Goal: Transaction & Acquisition: Purchase product/service

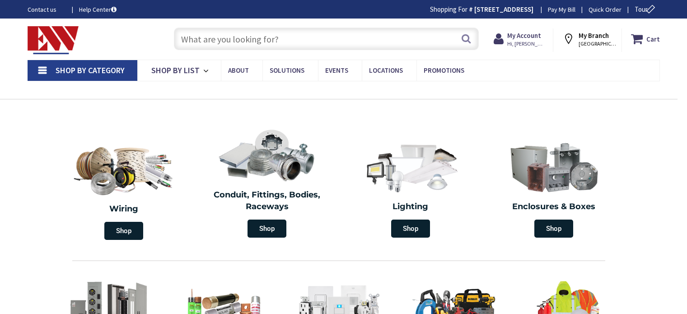
type input "[GEOGRAPHIC_DATA], [GEOGRAPHIC_DATA]"
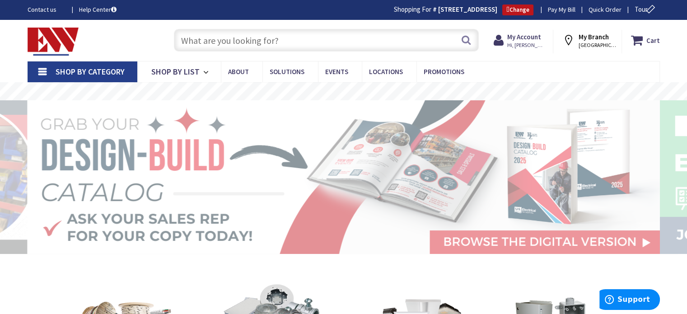
click at [200, 43] on input "text" at bounding box center [326, 40] width 305 height 23
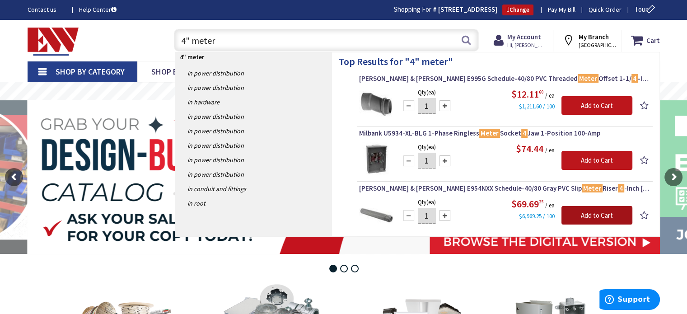
click at [584, 213] on input "Add to Cart" at bounding box center [596, 215] width 71 height 19
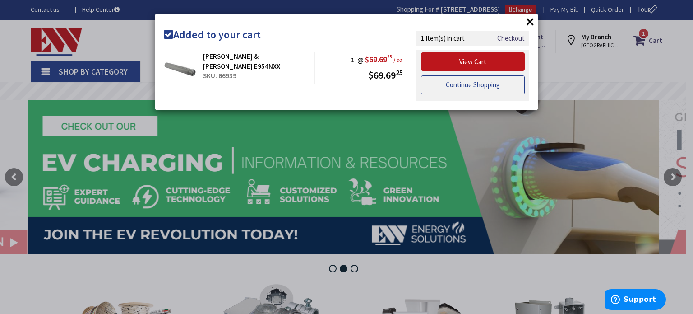
click at [456, 84] on link "Continue Shopping" at bounding box center [473, 84] width 104 height 19
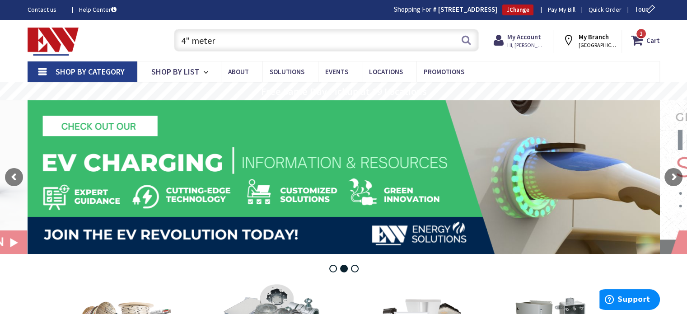
click at [265, 46] on input "4" meter" at bounding box center [326, 40] width 305 height 23
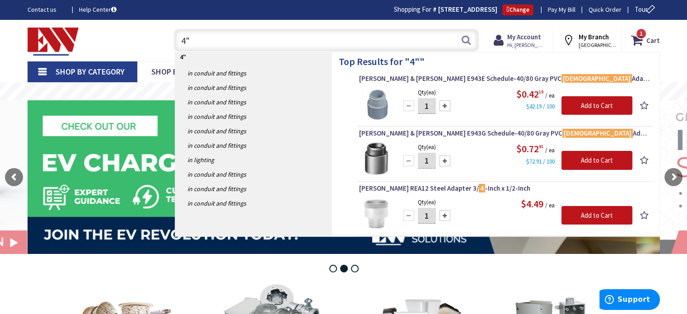
type input "4"
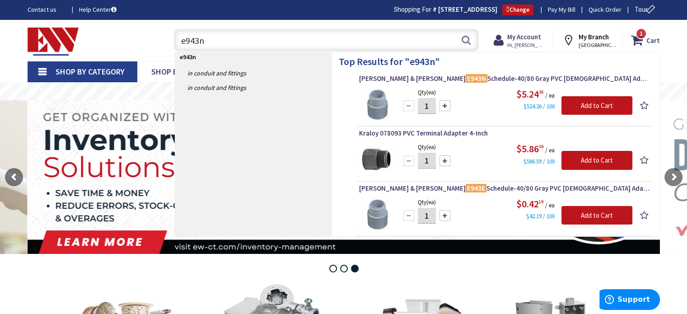
drag, startPoint x: 215, startPoint y: 39, endPoint x: 154, endPoint y: 38, distance: 61.0
click at [160, 32] on div "Toggle Nav e943n e943n Search 1 1 1 items Cart My Cart 1 Close" at bounding box center [344, 40] width 646 height 30
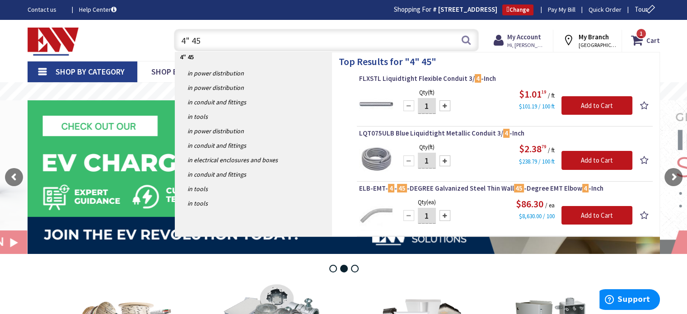
click at [188, 40] on input "4" 45" at bounding box center [326, 40] width 305 height 23
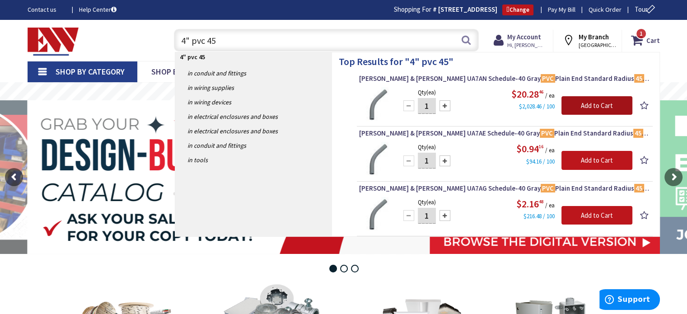
drag, startPoint x: 575, startPoint y: 103, endPoint x: 570, endPoint y: 91, distance: 13.6
click at [578, 103] on input "Add to Cart" at bounding box center [596, 105] width 71 height 19
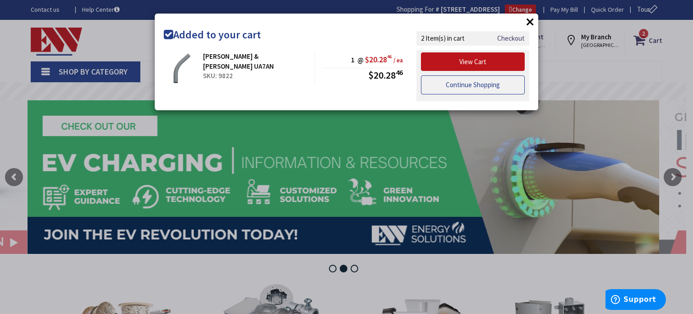
click at [458, 84] on link "Continue Shopping" at bounding box center [473, 84] width 104 height 19
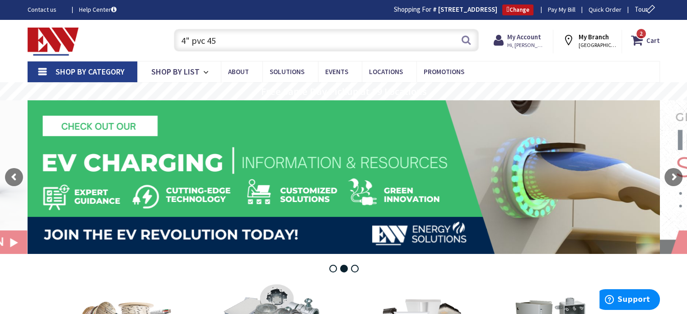
click at [218, 42] on input "4" pvc 45" at bounding box center [326, 40] width 305 height 23
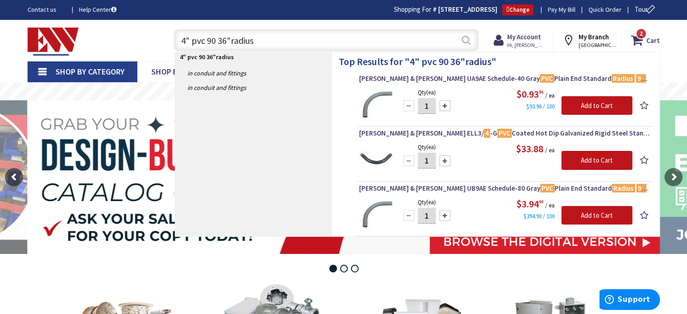
type input "4" pvc 90 36"radius"
click at [469, 37] on button "Search" at bounding box center [466, 40] width 12 height 20
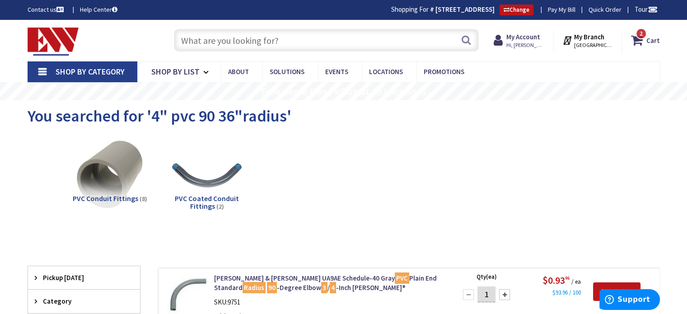
click at [203, 43] on input "text" at bounding box center [326, 40] width 305 height 23
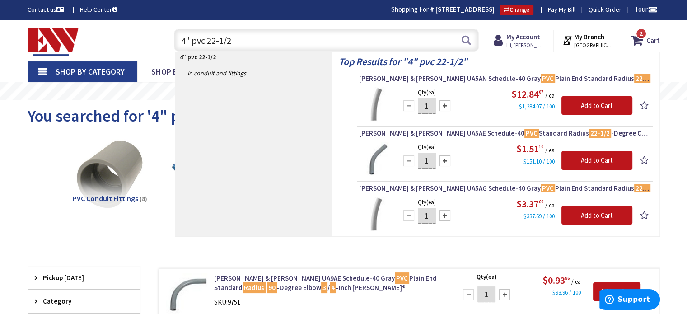
type input "4" pvc 22-1/2"
drag, startPoint x: 432, startPoint y: 103, endPoint x: 425, endPoint y: 105, distance: 7.0
click at [427, 105] on input "1" at bounding box center [427, 106] width 18 height 16
type input "4"
click at [579, 101] on input "Add to Cart" at bounding box center [596, 105] width 71 height 19
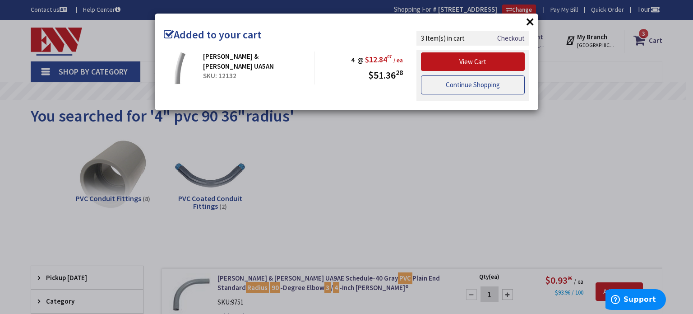
click at [488, 82] on link "Continue Shopping" at bounding box center [473, 84] width 104 height 19
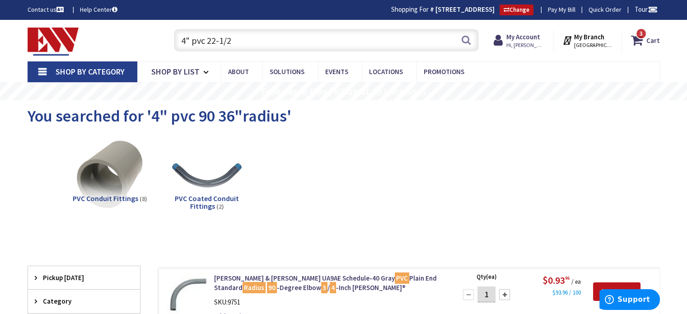
click at [237, 40] on input "4" pvc 22-1/2" at bounding box center [326, 40] width 305 height 23
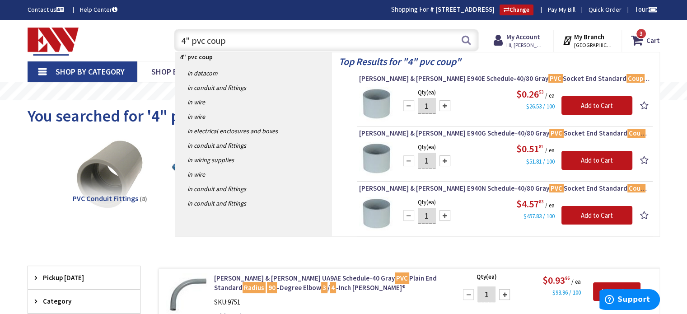
drag, startPoint x: 230, startPoint y: 41, endPoint x: 150, endPoint y: 60, distance: 82.5
click at [149, 57] on div "Skip to Content Toggle Nav 4" pvc coup 4" pvc coup Search 3 3 3 items Cart" at bounding box center [343, 40] width 677 height 41
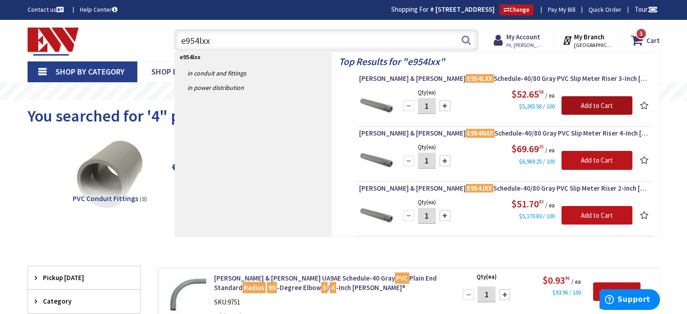
drag, startPoint x: 575, startPoint y: 102, endPoint x: 575, endPoint y: 89, distance: 12.6
click at [576, 102] on input "Add to Cart" at bounding box center [596, 105] width 71 height 19
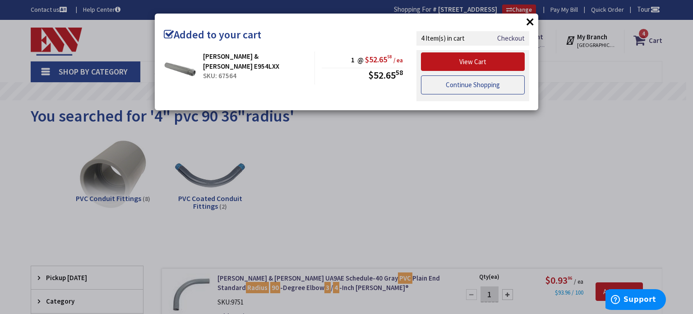
click at [471, 83] on link "Continue Shopping" at bounding box center [473, 84] width 104 height 19
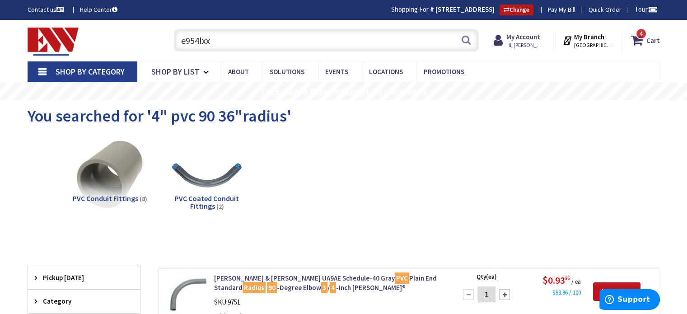
drag, startPoint x: 212, startPoint y: 43, endPoint x: 143, endPoint y: 48, distance: 69.7
click at [144, 48] on div "Toggle Nav e954lxx e954lxx Search 4 4 4 items Cart My Cart" at bounding box center [344, 40] width 646 height 30
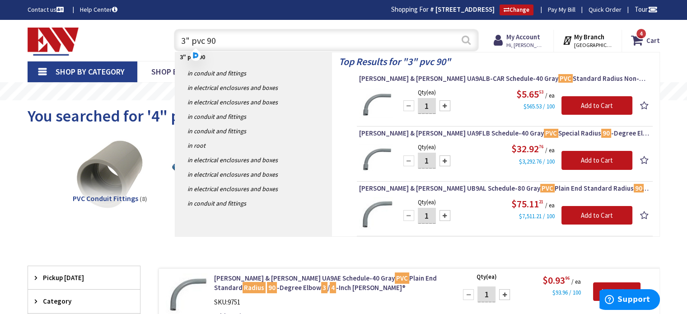
type input "3" pvc 90"
click at [468, 39] on button "Search" at bounding box center [466, 40] width 12 height 20
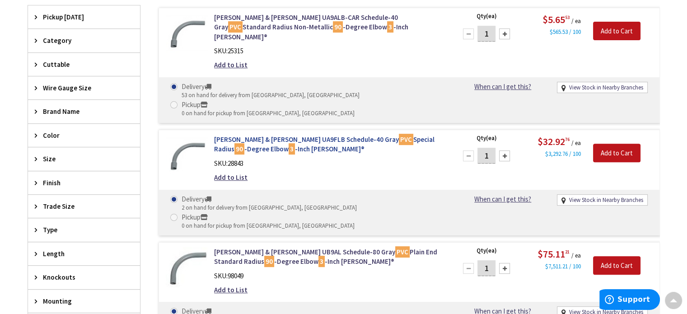
scroll to position [316, 0]
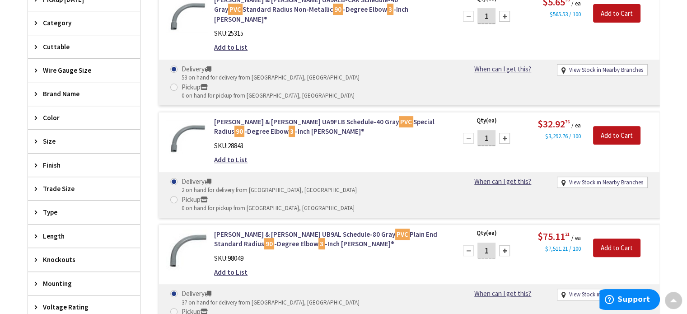
click at [500, 133] on div at bounding box center [504, 138] width 11 height 11
type input "2"
click at [602, 126] on input "Add to Cart" at bounding box center [616, 135] width 47 height 19
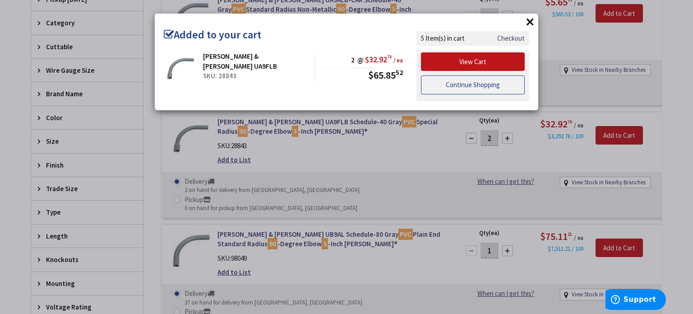
click at [452, 79] on link "Continue Shopping" at bounding box center [473, 84] width 104 height 19
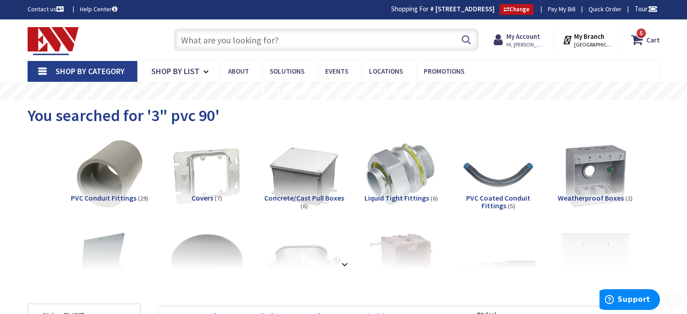
scroll to position [0, 0]
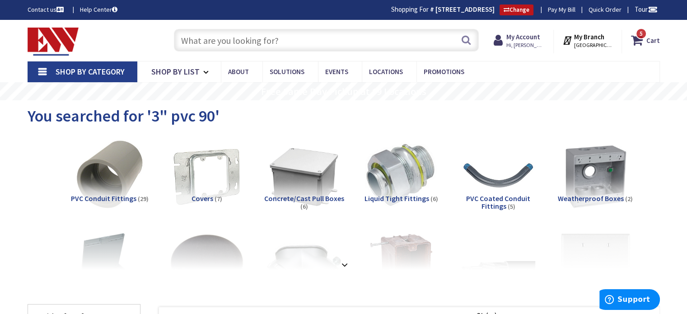
click at [190, 41] on input "text" at bounding box center [326, 40] width 305 height 23
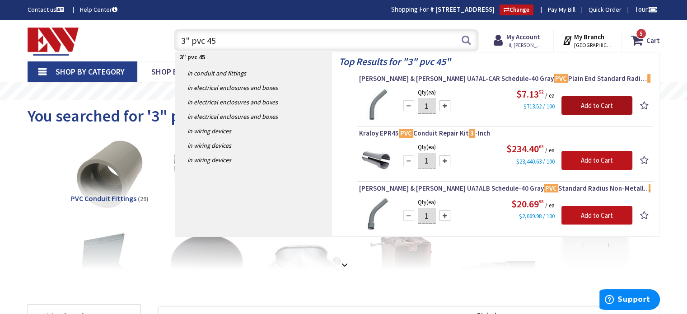
drag, startPoint x: 577, startPoint y: 101, endPoint x: 579, endPoint y: 106, distance: 5.3
click at [576, 102] on input "Add to Cart" at bounding box center [596, 105] width 71 height 19
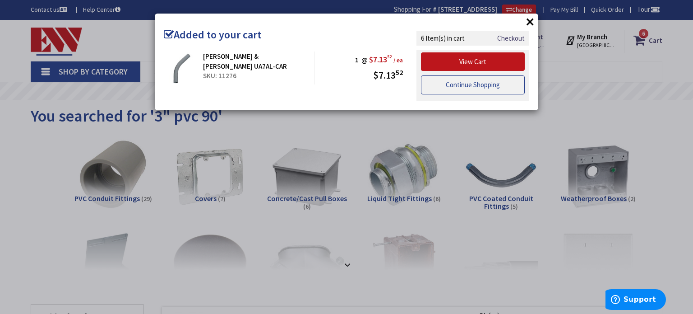
click at [460, 84] on link "Continue Shopping" at bounding box center [473, 84] width 104 height 19
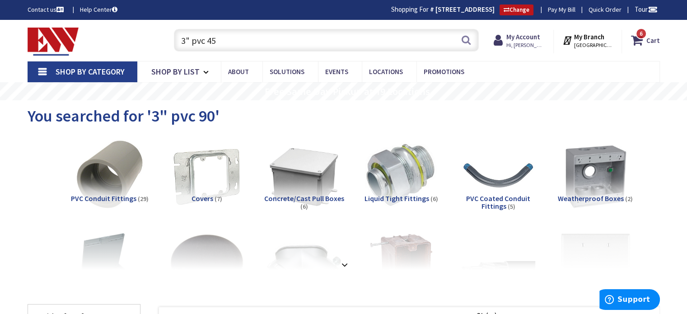
click at [216, 40] on input "3" pvc 45" at bounding box center [326, 40] width 305 height 23
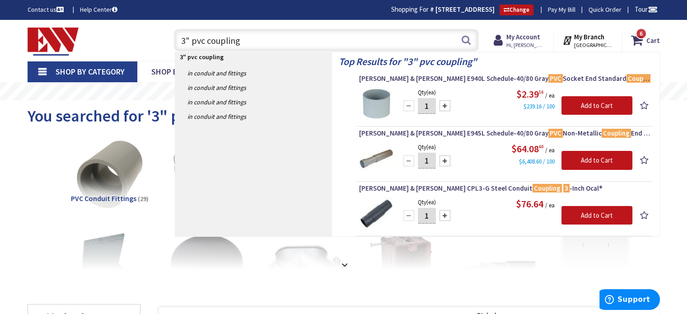
drag, startPoint x: 258, startPoint y: 36, endPoint x: 157, endPoint y: 45, distance: 101.5
click at [159, 45] on div "Toggle Nav 3" pvc coupling 3" pvc coupling Search 6 6 6 items Cart My Cart 6" at bounding box center [344, 40] width 646 height 30
type input "5" strut clamp"
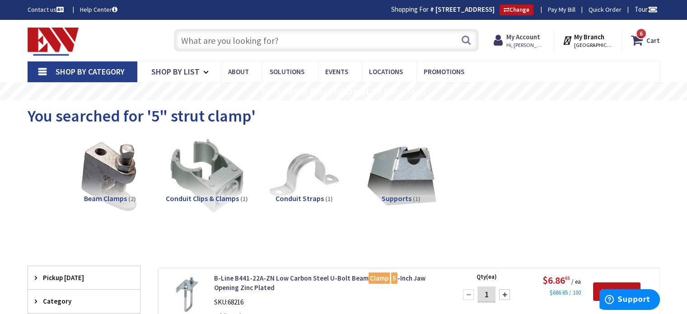
click at [254, 39] on input "text" at bounding box center [326, 40] width 305 height 23
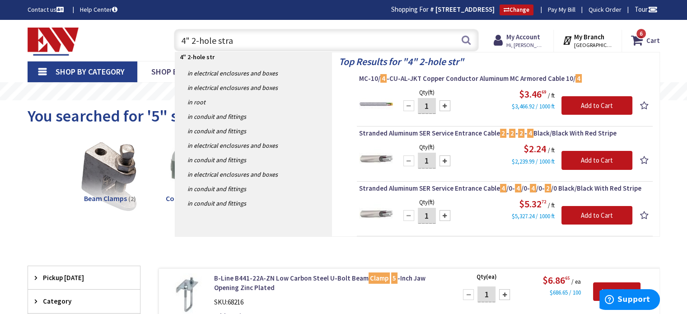
type input "4" 2-hole strap"
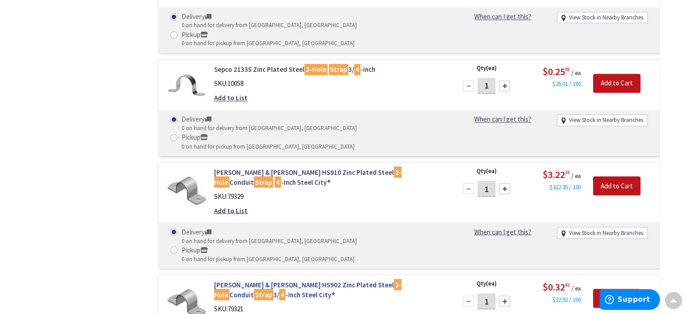
scroll to position [1566, 0]
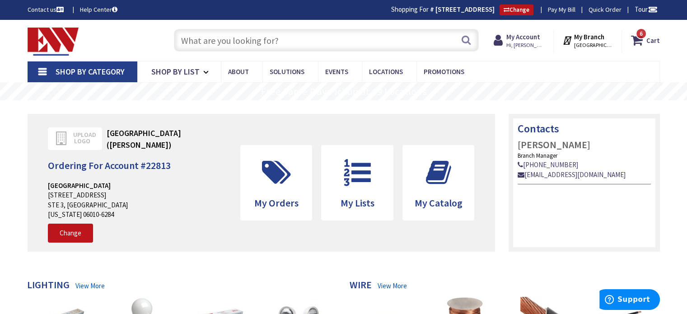
click at [207, 41] on input "text" at bounding box center [326, 40] width 305 height 23
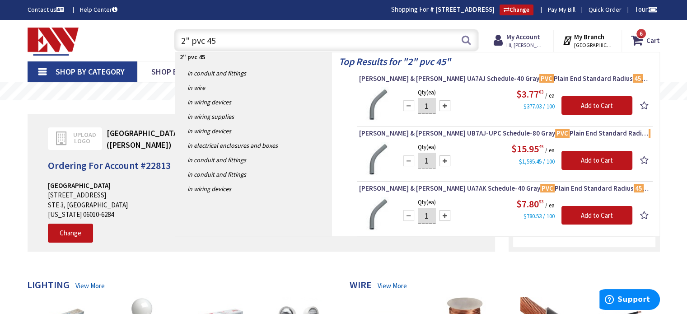
type input "2" pvc 45"
click at [446, 103] on div at bounding box center [444, 105] width 11 height 11
type input "2"
click at [585, 97] on input "Add to Cart" at bounding box center [596, 105] width 71 height 19
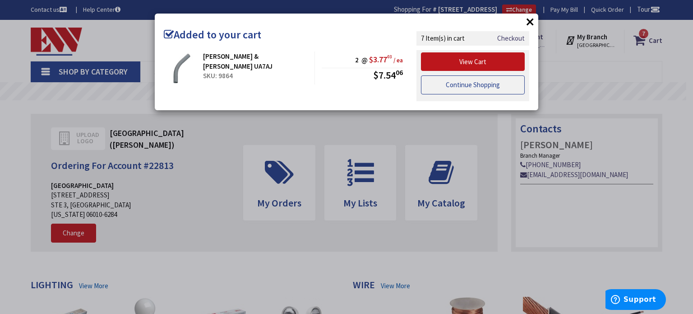
click at [473, 79] on link "Continue Shopping" at bounding box center [473, 84] width 104 height 19
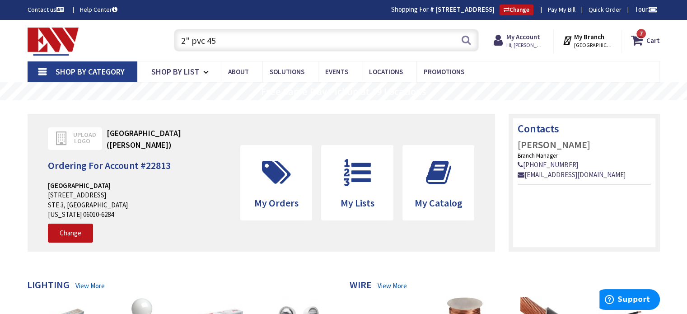
click at [231, 37] on input "2" pvc 45" at bounding box center [326, 40] width 305 height 23
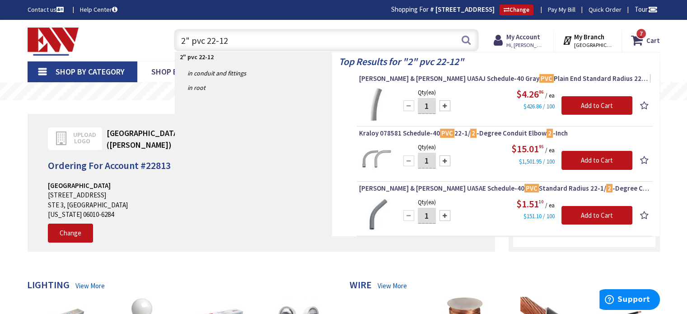
type input "2" pvc 22-12"
drag, startPoint x: 430, startPoint y: 115, endPoint x: 421, endPoint y: 106, distance: 12.8
click at [421, 106] on div "Qty (ea) 1 Please select a quantity" at bounding box center [427, 104] width 54 height 34
click at [444, 105] on div at bounding box center [444, 105] width 11 height 11
click at [445, 106] on div at bounding box center [444, 105] width 11 height 11
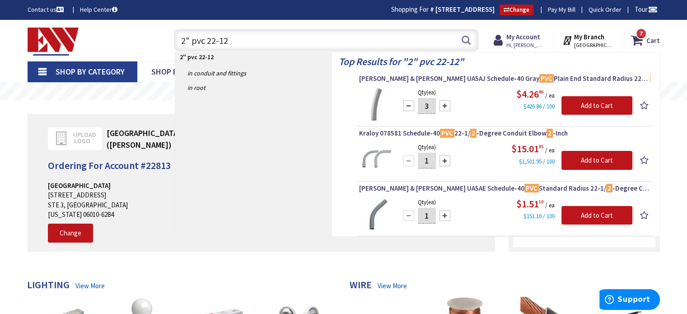
click at [445, 106] on div at bounding box center [444, 105] width 11 height 11
type input "6"
click at [571, 102] on input "Add to Cart" at bounding box center [596, 105] width 71 height 19
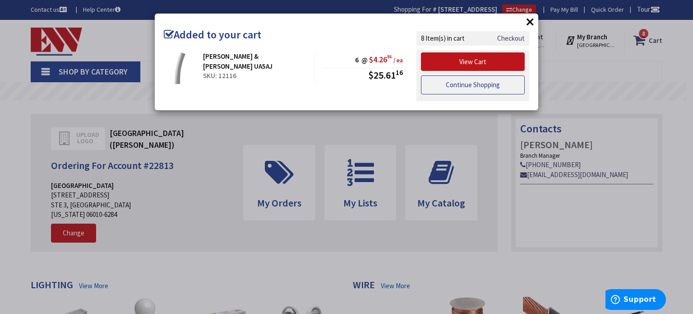
click at [483, 83] on link "Continue Shopping" at bounding box center [473, 84] width 104 height 19
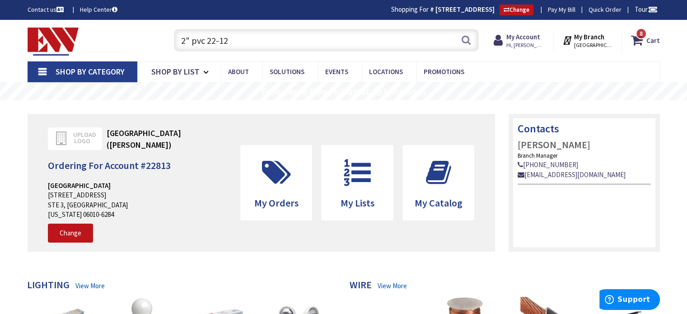
drag, startPoint x: 231, startPoint y: 41, endPoint x: 206, endPoint y: 42, distance: 24.4
click at [207, 41] on input "2" pvc 22-12" at bounding box center [326, 40] width 305 height 23
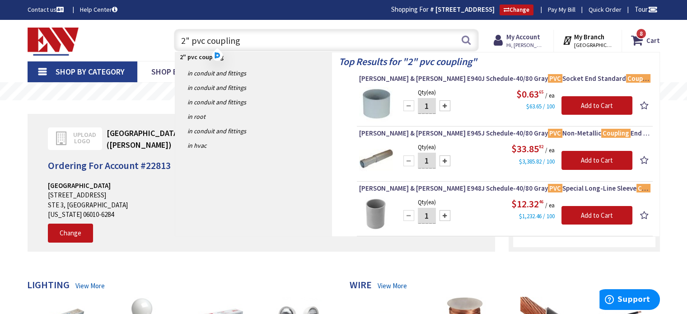
type input "2" pvc coupling"
drag, startPoint x: 425, startPoint y: 110, endPoint x: 414, endPoint y: 109, distance: 11.3
click at [416, 110] on div "1" at bounding box center [427, 106] width 54 height 18
type input "20"
click at [575, 104] on input "Add to Cart" at bounding box center [596, 105] width 71 height 19
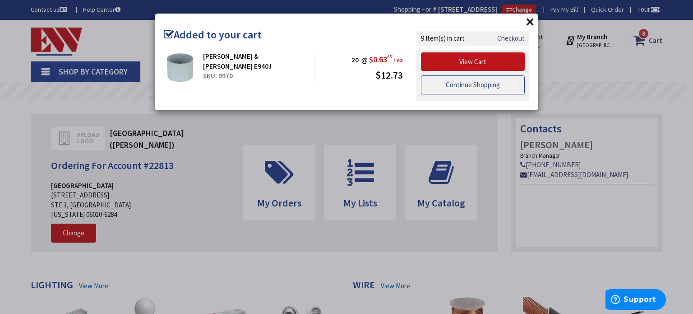
click at [454, 84] on link "Continue Shopping" at bounding box center [473, 84] width 104 height 19
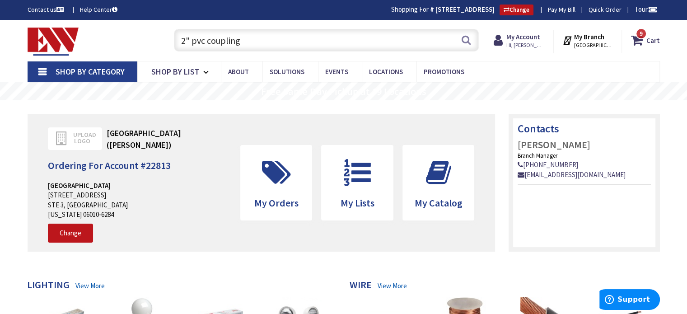
click at [267, 36] on input "2" pvc coupling" at bounding box center [326, 40] width 305 height 23
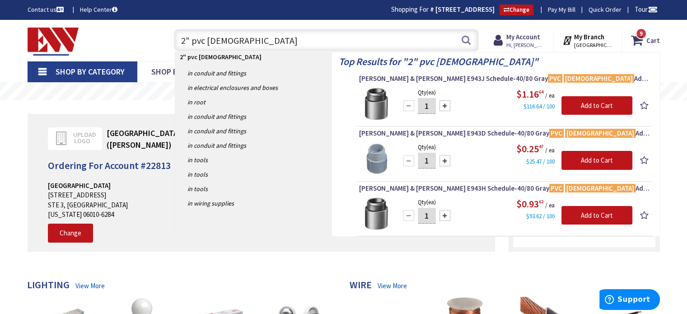
type input "2" pvc male"
click at [442, 106] on div at bounding box center [444, 105] width 11 height 11
type input "2"
click at [572, 106] on input "Add to Cart" at bounding box center [596, 105] width 71 height 19
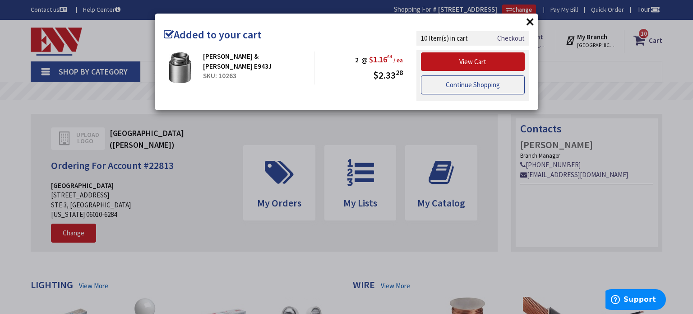
click at [439, 83] on link "Continue Shopping" at bounding box center [473, 84] width 104 height 19
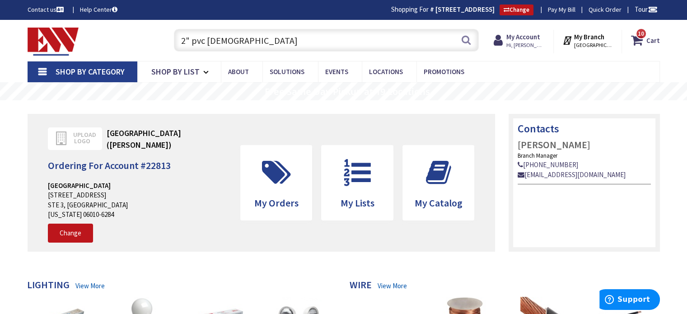
drag, startPoint x: 233, startPoint y: 45, endPoint x: 148, endPoint y: 56, distance: 86.0
click at [148, 56] on div "Skip to Content Toggle Nav 2" pvc male 2" pvc male Search 10 10 10 items Cart" at bounding box center [343, 40] width 677 height 41
type input "e954jxx"
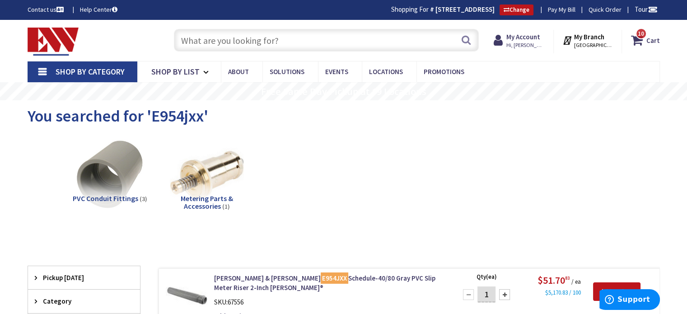
click at [188, 39] on input "text" at bounding box center [326, 40] width 305 height 23
paste input "2-1/2" strut clamp"
type input "2-1/2" strut clamp"
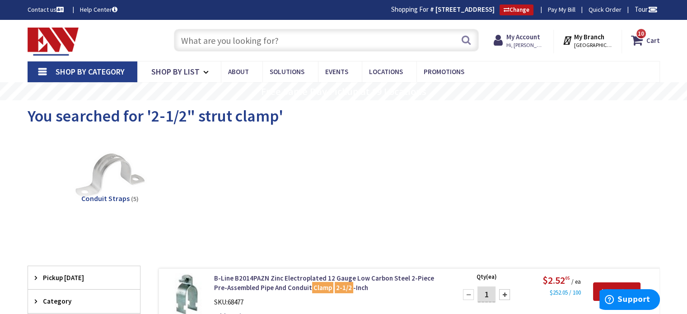
drag, startPoint x: 190, startPoint y: 43, endPoint x: 195, endPoint y: 36, distance: 9.3
click at [197, 39] on input "text" at bounding box center [326, 40] width 305 height 23
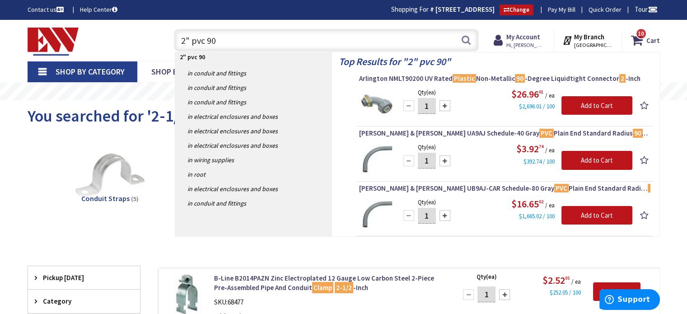
type input "2" pvc 90"
click at [444, 158] on div at bounding box center [444, 160] width 11 height 11
type input "2"
click at [572, 154] on input "Add to Cart" at bounding box center [596, 160] width 71 height 19
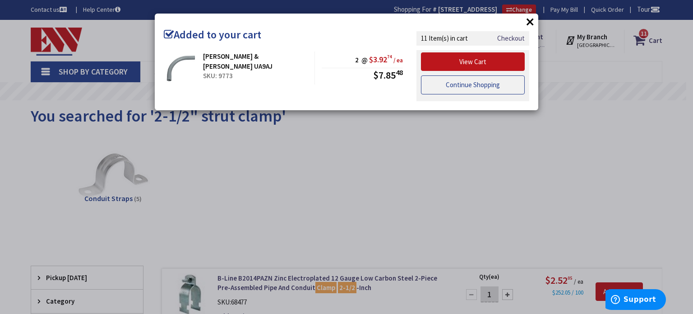
click at [483, 79] on link "Continue Shopping" at bounding box center [473, 84] width 104 height 19
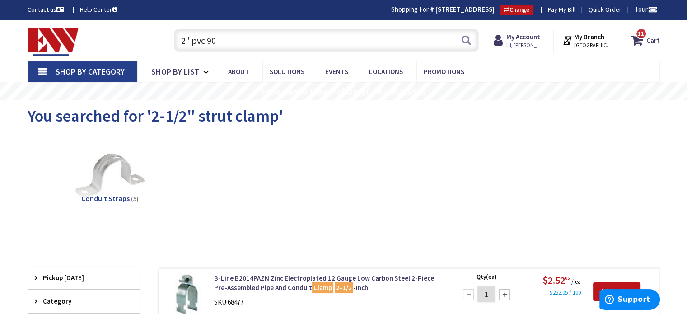
click at [223, 37] on input "2" pvc 90" at bounding box center [326, 40] width 305 height 23
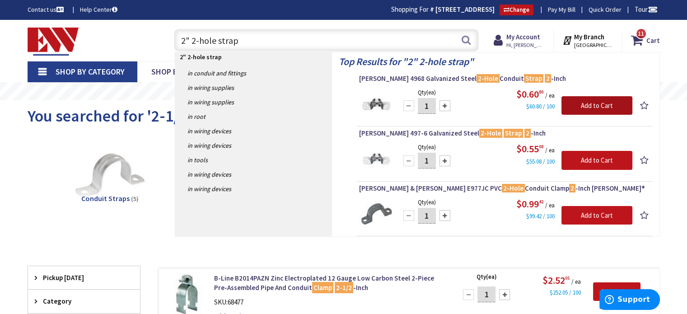
drag, startPoint x: 571, startPoint y: 107, endPoint x: 555, endPoint y: 75, distance: 35.3
click at [569, 102] on input "Add to Cart" at bounding box center [596, 105] width 71 height 19
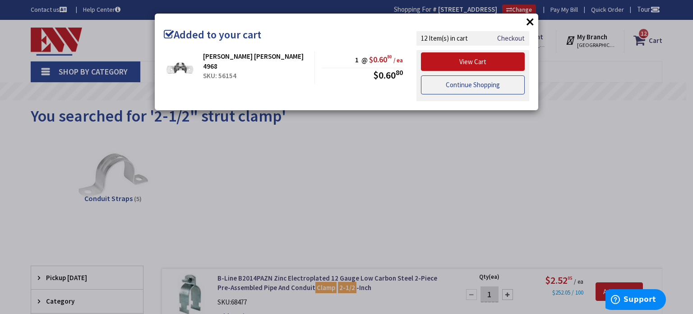
click at [485, 81] on link "Continue Shopping" at bounding box center [473, 84] width 104 height 19
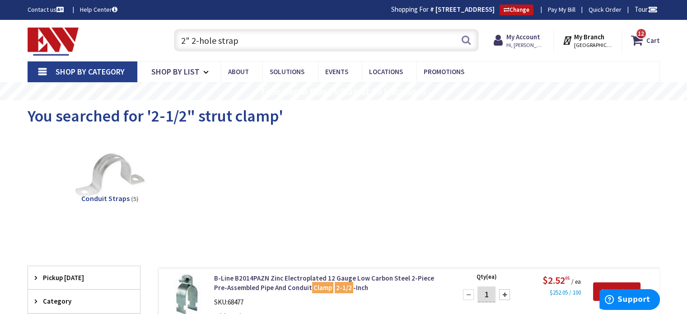
drag, startPoint x: 242, startPoint y: 37, endPoint x: 162, endPoint y: 28, distance: 80.5
click at [162, 28] on div "Toggle Nav 2" 2-hole strap 2" 2-hole strap Search 12 12 12 items Cart My Cart 12" at bounding box center [344, 40] width 646 height 30
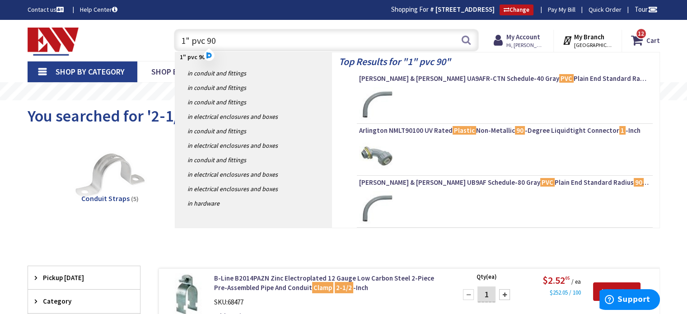
type input "1" pvc 90"
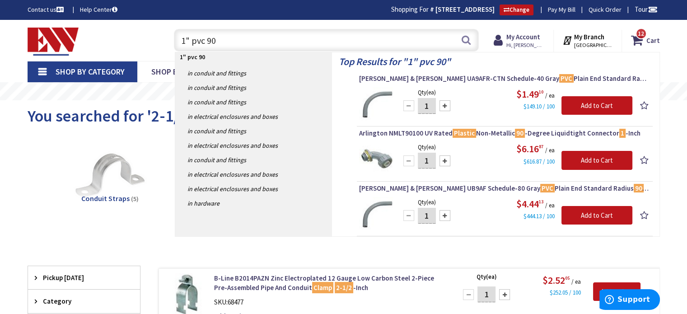
click at [444, 108] on div at bounding box center [444, 105] width 11 height 11
click at [445, 108] on div at bounding box center [444, 105] width 11 height 11
click at [446, 108] on div at bounding box center [444, 105] width 11 height 11
type input "5"
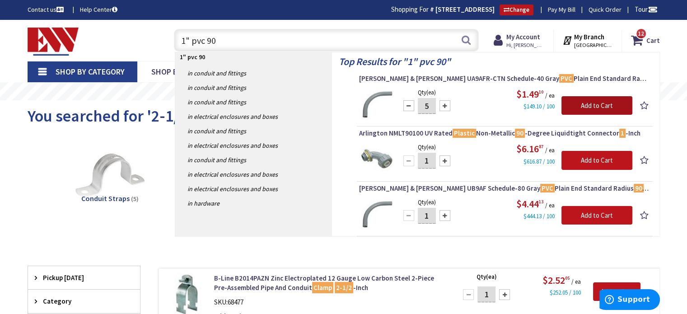
click at [578, 101] on input "Add to Cart" at bounding box center [596, 105] width 71 height 19
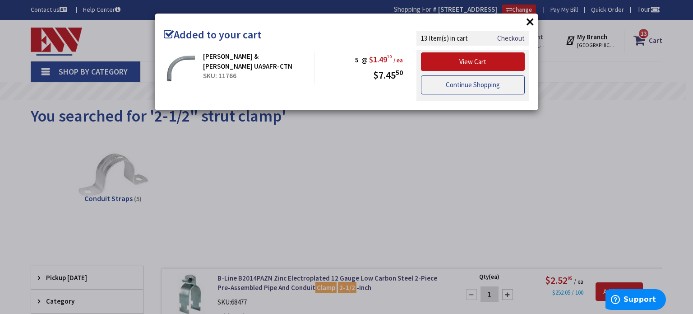
click at [462, 81] on link "Continue Shopping" at bounding box center [473, 84] width 104 height 19
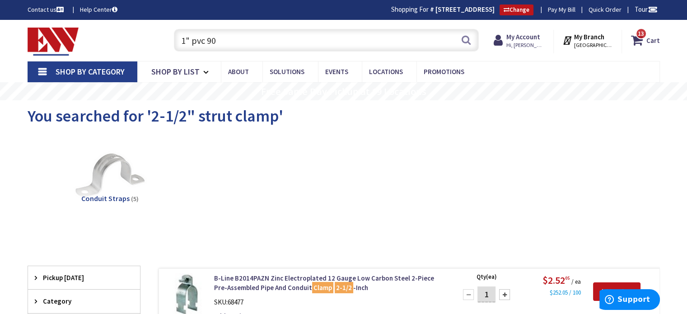
click at [238, 41] on input "1" pvc 90" at bounding box center [326, 40] width 305 height 23
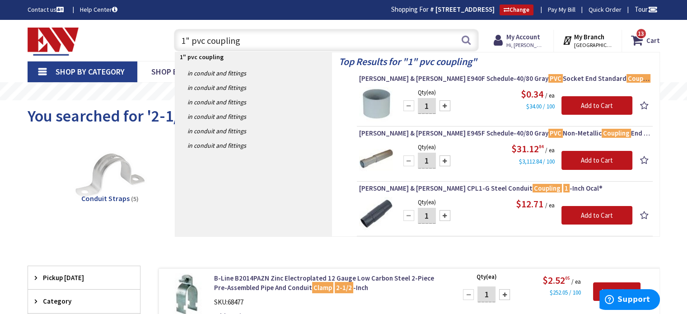
click at [262, 33] on input "1" pvc coupling" at bounding box center [326, 40] width 305 height 23
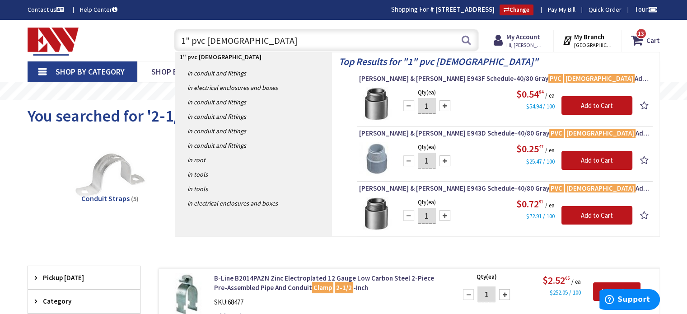
drag, startPoint x: 184, startPoint y: 37, endPoint x: 162, endPoint y: 58, distance: 31.3
click at [181, 40] on input "1" pvc male" at bounding box center [326, 40] width 305 height 23
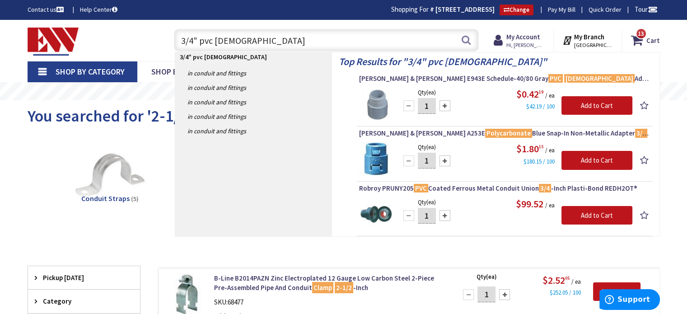
click at [265, 42] on input "3/4" pvc male" at bounding box center [326, 40] width 305 height 23
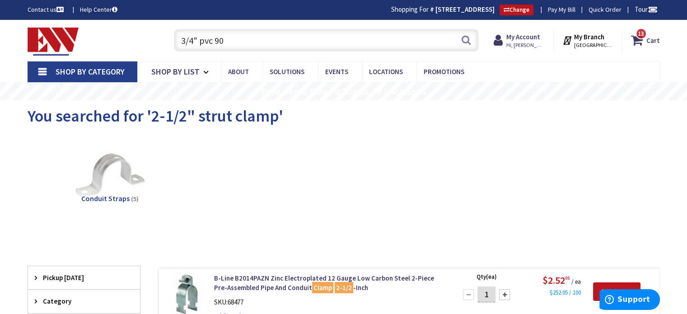
type input "3/4" pvc 90"
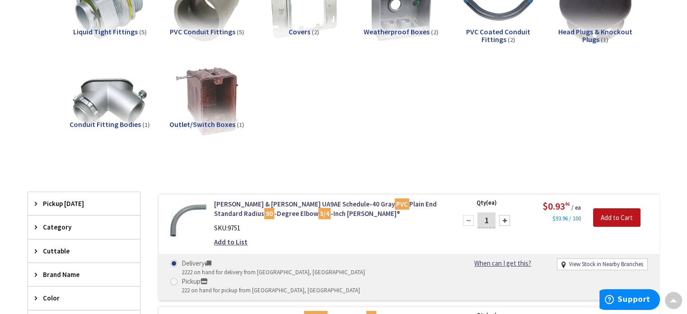
drag, startPoint x: 493, startPoint y: 218, endPoint x: 476, endPoint y: 216, distance: 17.2
click at [479, 216] on input "1" at bounding box center [486, 220] width 18 height 16
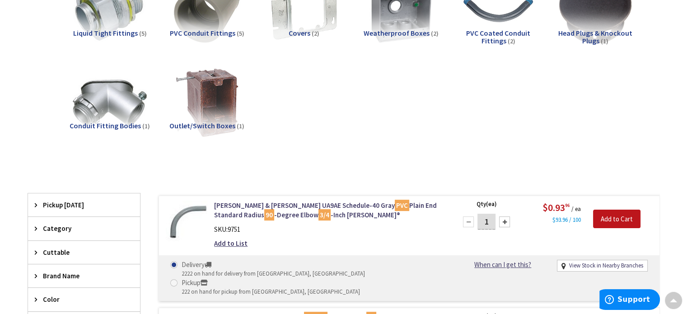
scroll to position [166, 0]
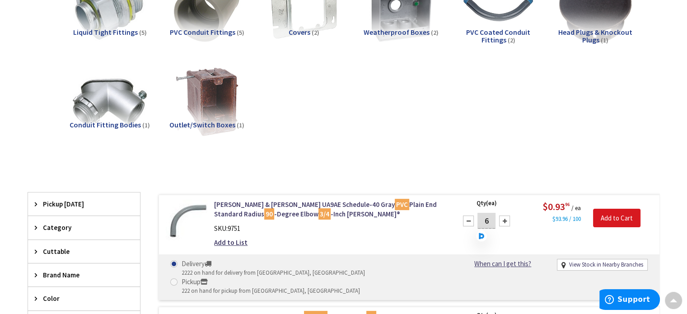
type input "6"
click at [609, 214] on input "Add to Cart" at bounding box center [616, 218] width 47 height 19
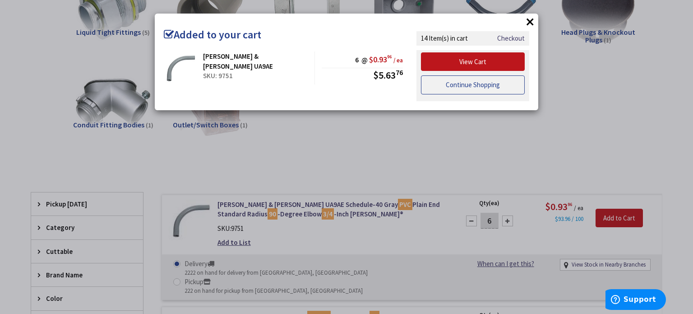
drag, startPoint x: 451, startPoint y: 81, endPoint x: 376, endPoint y: 63, distance: 76.2
click at [451, 81] on link "Continue Shopping" at bounding box center [473, 84] width 104 height 19
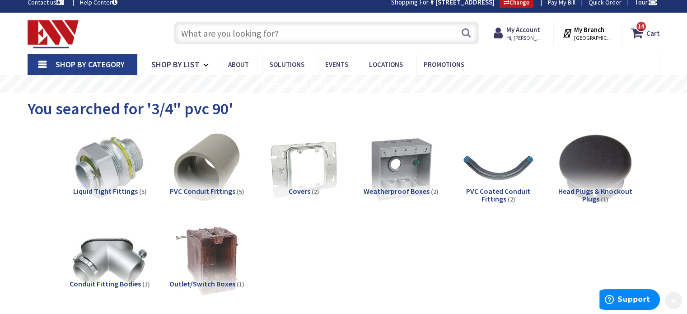
scroll to position [0, 0]
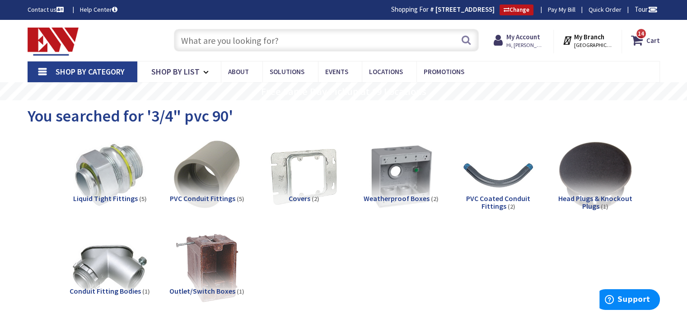
drag, startPoint x: 190, startPoint y: 41, endPoint x: 206, endPoint y: 59, distance: 24.0
click at [193, 43] on input "text" at bounding box center [326, 40] width 305 height 23
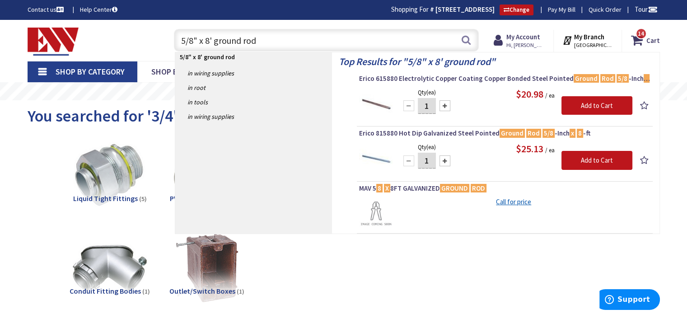
type input "5/8" x 8' ground rod"
click at [446, 104] on div at bounding box center [444, 105] width 11 height 11
type input "2"
click at [574, 104] on input "Add to Cart" at bounding box center [596, 105] width 71 height 19
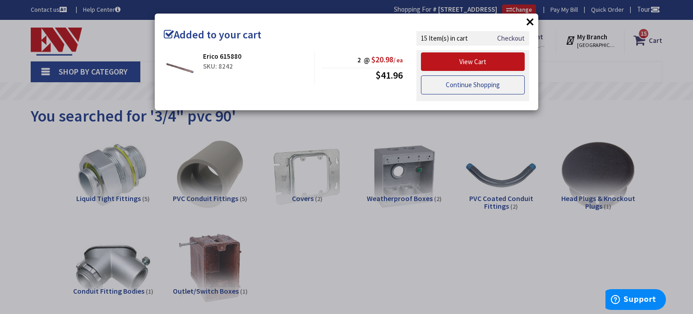
click at [475, 79] on link "Continue Shopping" at bounding box center [473, 84] width 104 height 19
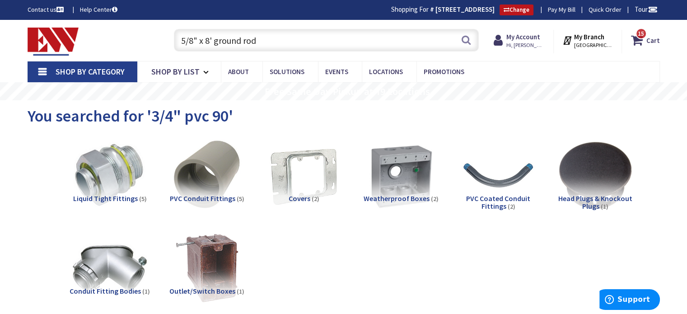
click at [257, 36] on input "5/8" x 8' ground rod" at bounding box center [326, 40] width 305 height 23
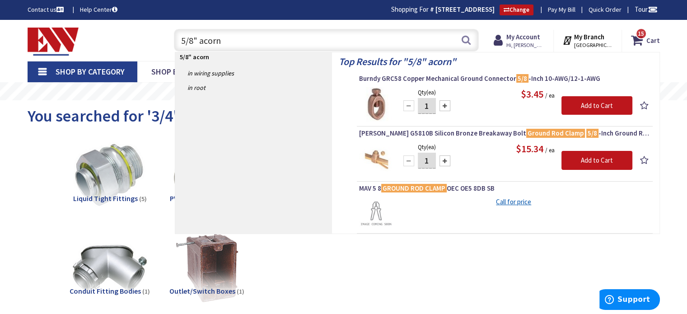
type input "5/8" acorn"
click at [443, 109] on div at bounding box center [444, 105] width 11 height 11
type input "2"
drag, startPoint x: 593, startPoint y: 102, endPoint x: 589, endPoint y: 101, distance: 4.7
click at [594, 102] on input "Add to Cart" at bounding box center [596, 105] width 71 height 19
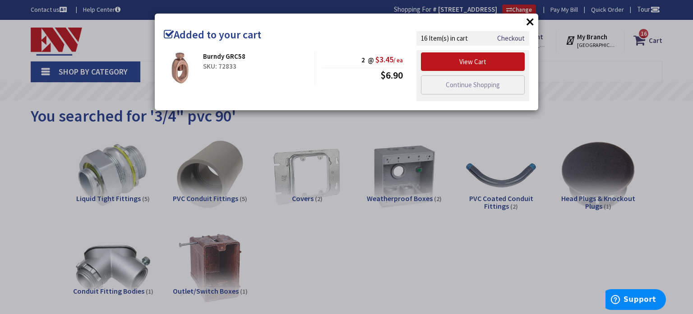
click at [529, 18] on button "×" at bounding box center [531, 22] width 14 height 14
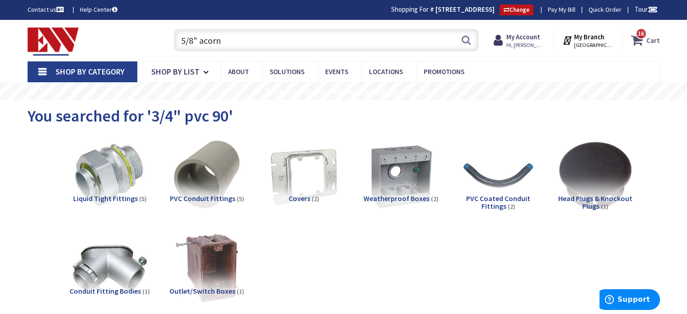
click at [641, 30] on span "16" at bounding box center [640, 34] width 6 height 8
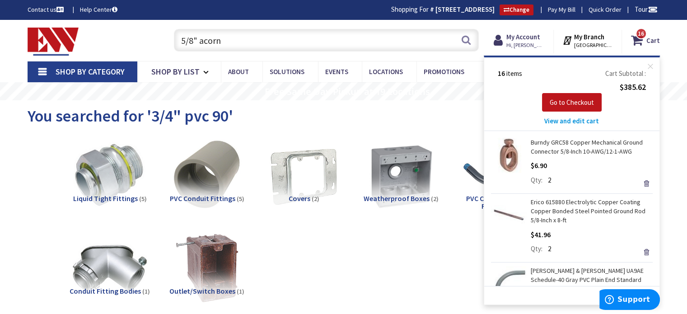
click at [552, 122] on span "View and edit cart" at bounding box center [571, 120] width 55 height 9
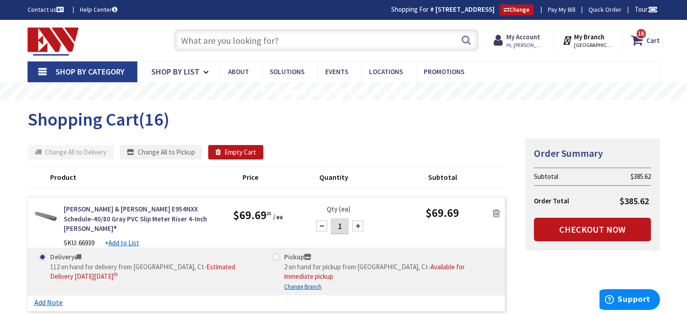
click at [195, 38] on input "text" at bounding box center [326, 40] width 305 height 23
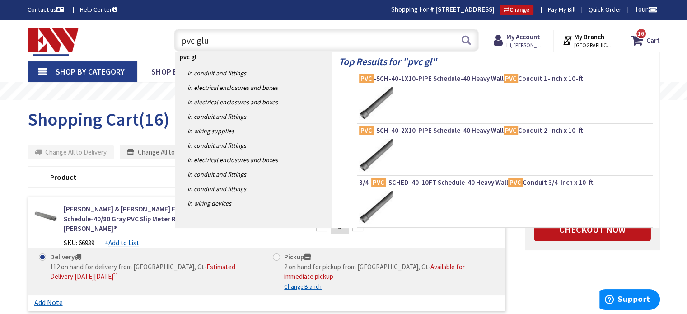
type input "pvc glue"
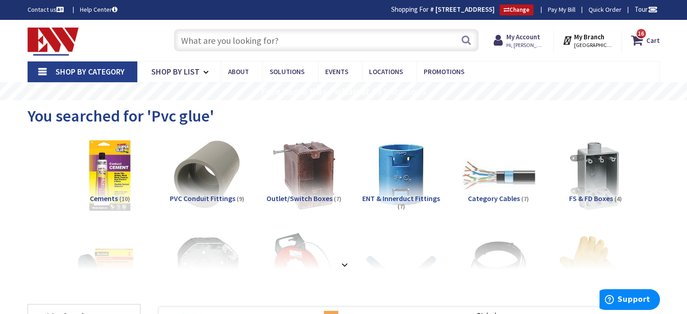
click at [198, 35] on input "text" at bounding box center [326, 40] width 305 height 23
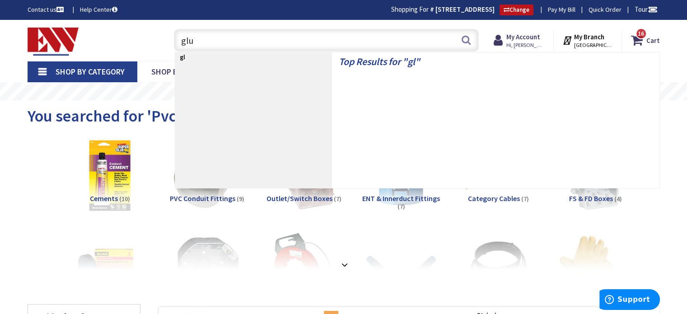
type input "glue"
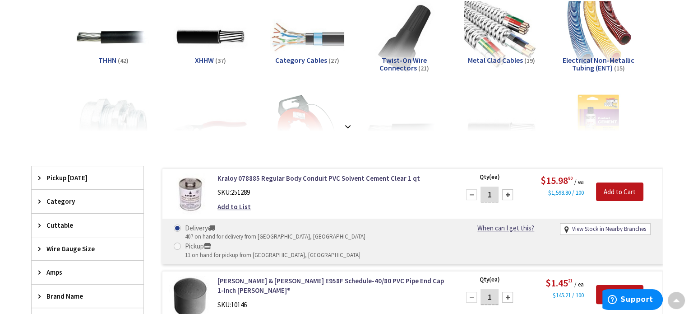
scroll to position [121, 0]
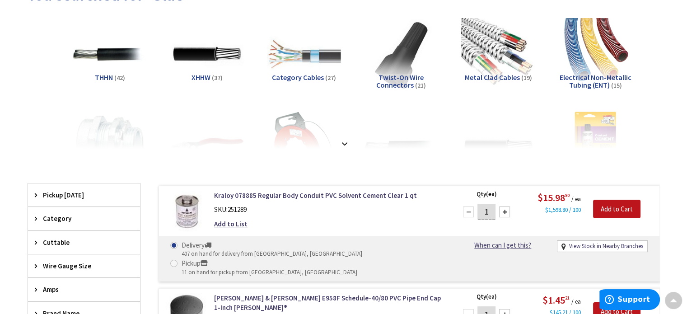
click at [503, 210] on div at bounding box center [504, 211] width 11 height 11
click at [504, 212] on div at bounding box center [504, 211] width 11 height 11
type input "3"
click at [609, 205] on input "Add to Cart" at bounding box center [616, 209] width 47 height 19
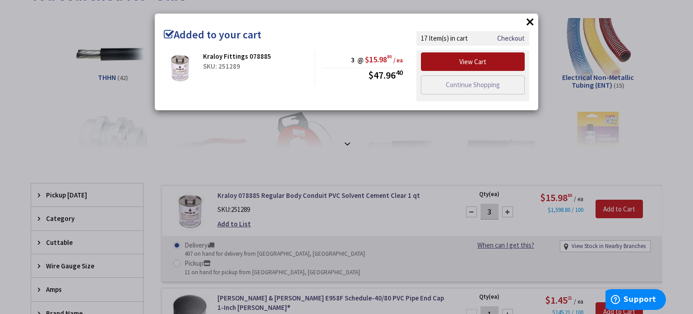
click at [473, 59] on link "View Cart" at bounding box center [473, 61] width 104 height 19
